Goal: Navigation & Orientation: Understand site structure

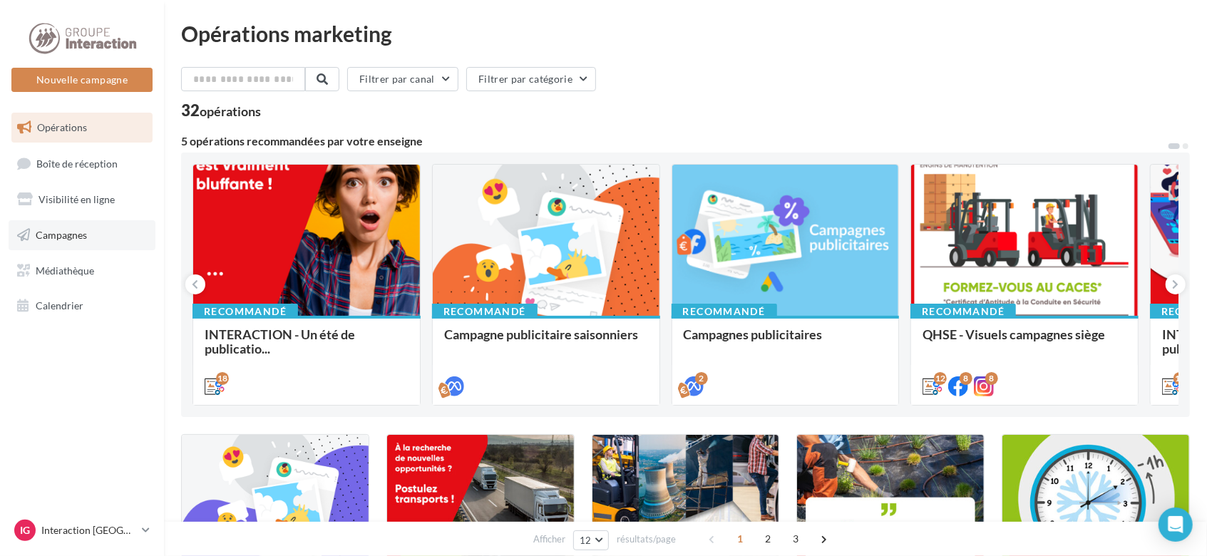
click at [101, 231] on link "Campagnes" at bounding box center [82, 235] width 147 height 30
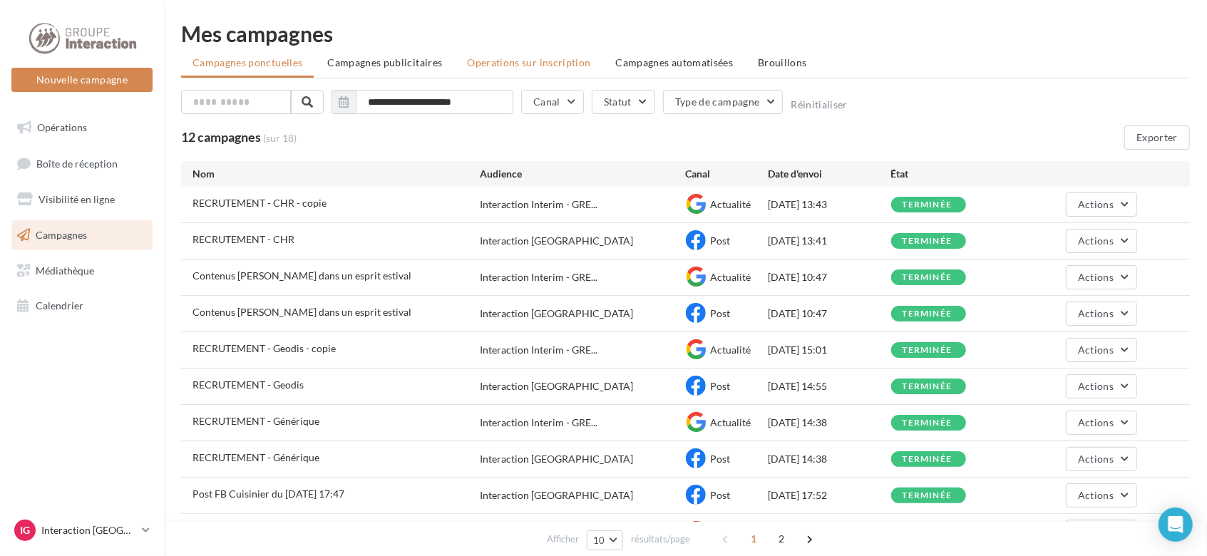
click at [558, 63] on span "Operations sur inscription" at bounding box center [528, 62] width 123 height 12
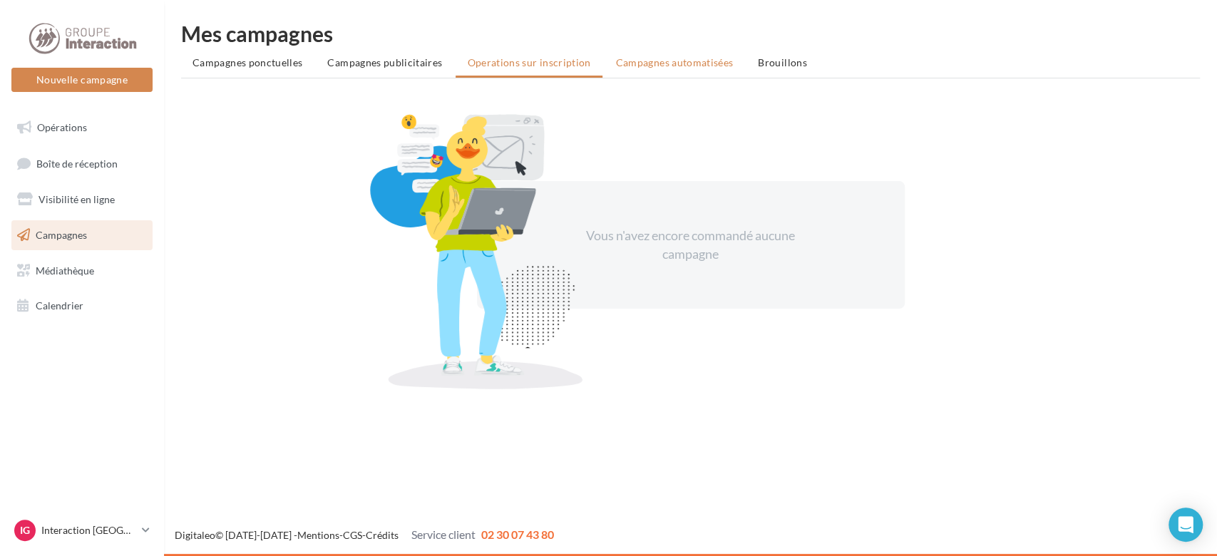
click at [667, 63] on span "Campagnes automatisées" at bounding box center [675, 62] width 118 height 12
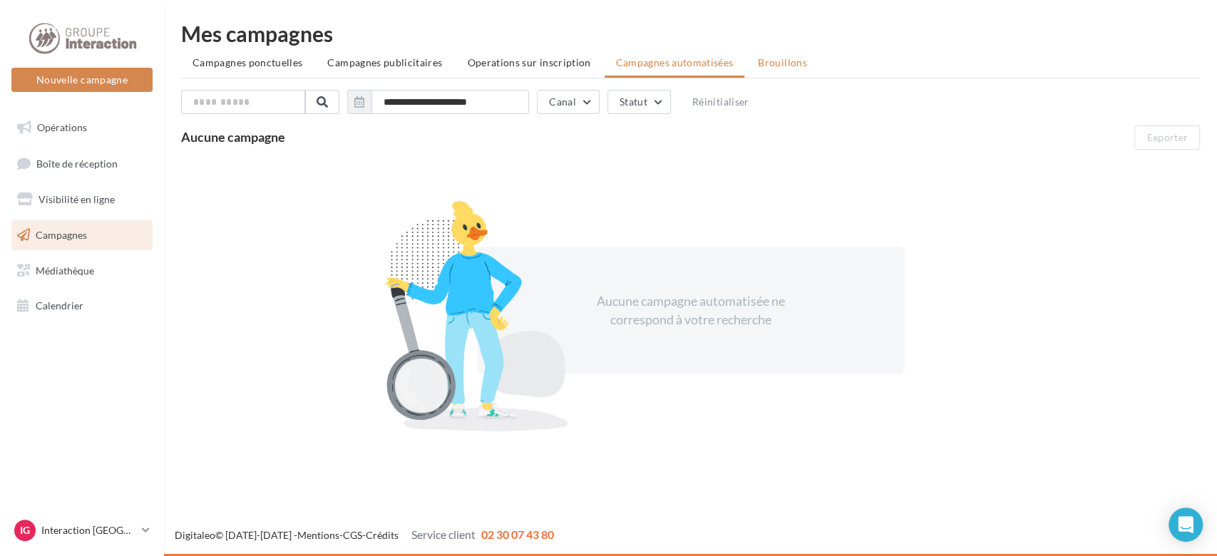
click at [770, 62] on span "Brouillons" at bounding box center [782, 62] width 49 height 12
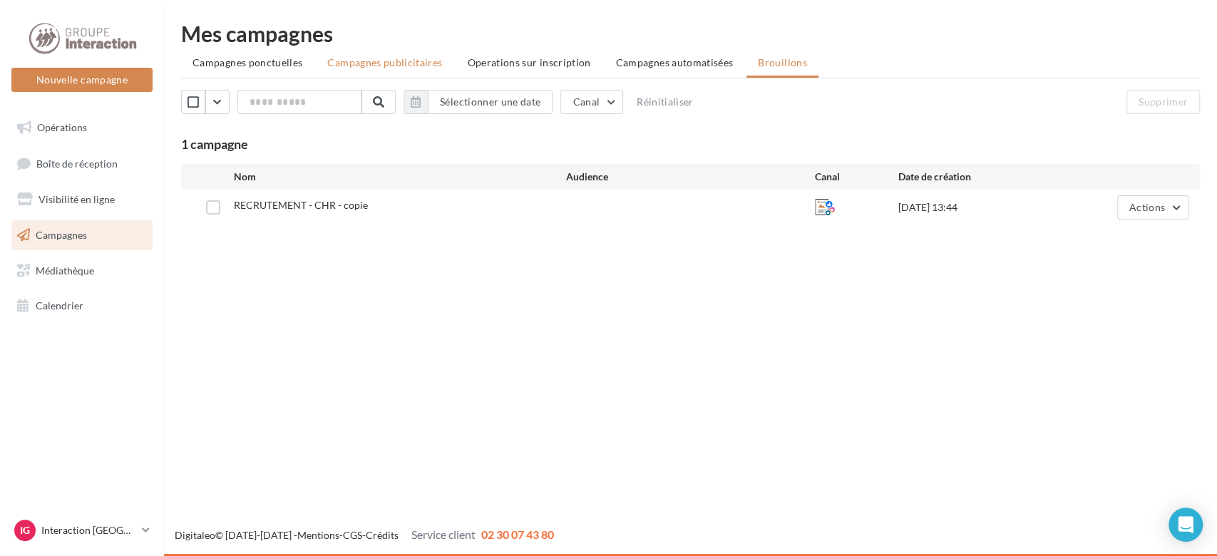
click at [403, 66] on span "Campagnes publicitaires" at bounding box center [384, 62] width 115 height 12
